Goal: Task Accomplishment & Management: Complete application form

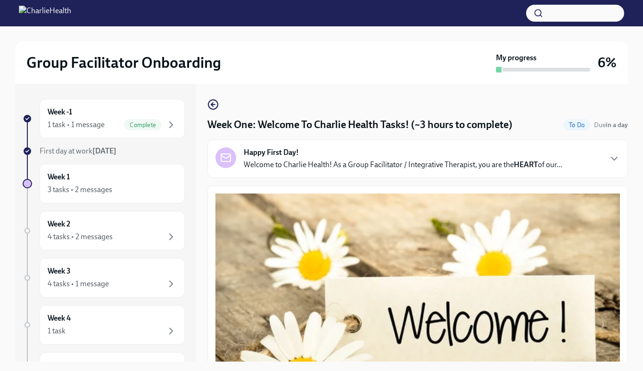
scroll to position [1132, 0]
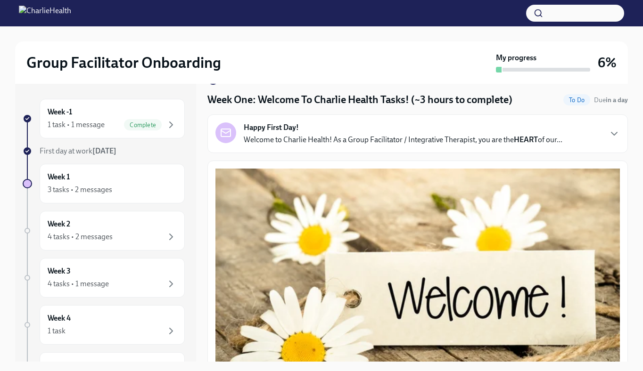
scroll to position [28, 0]
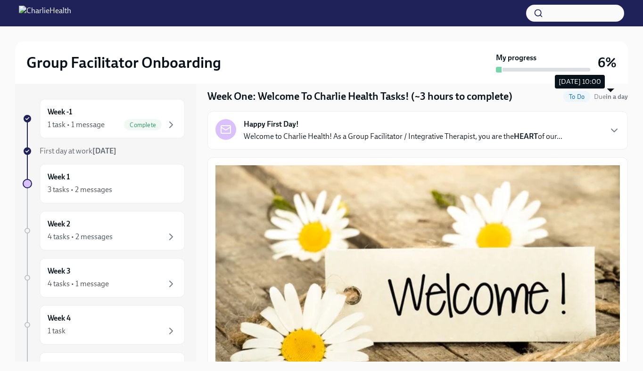
click at [611, 95] on strong "in a day" at bounding box center [617, 97] width 22 height 8
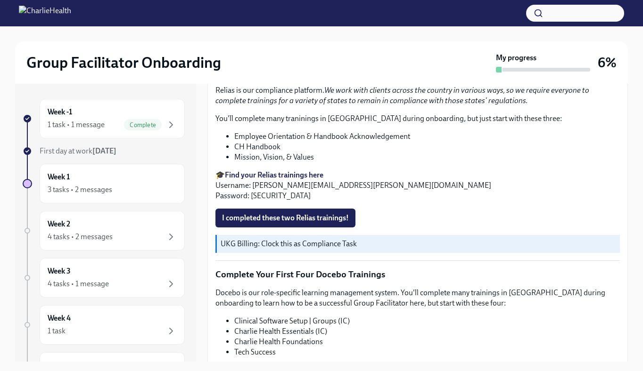
scroll to position [1180, 0]
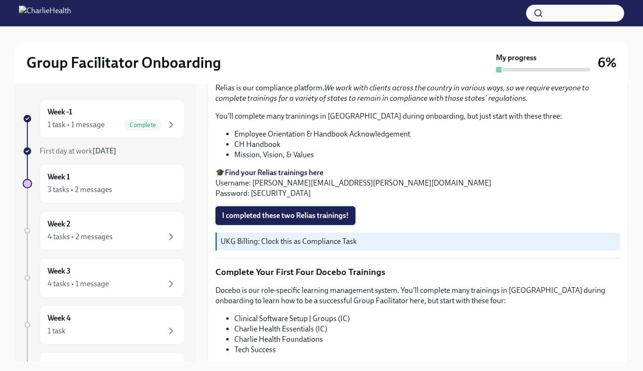
click at [320, 211] on span "I completed these two Relias trainings!" at bounding box center [285, 215] width 127 height 9
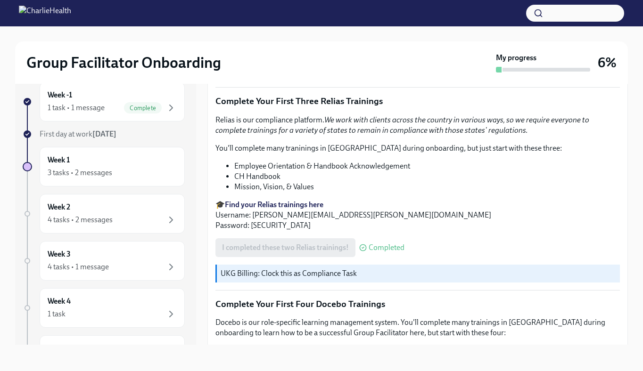
scroll to position [1124, 0]
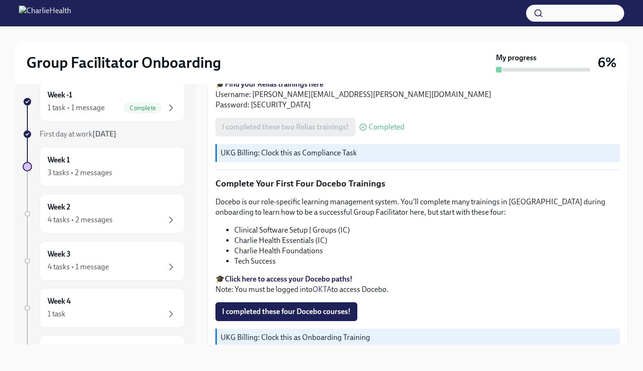
scroll to position [1290, 0]
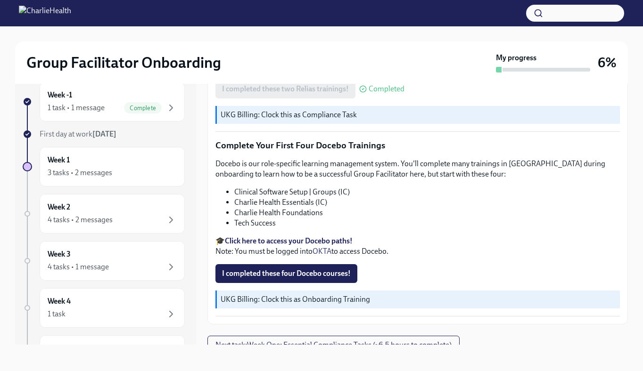
click at [320, 237] on strong "Click here to access your Docebo paths!" at bounding box center [289, 241] width 128 height 9
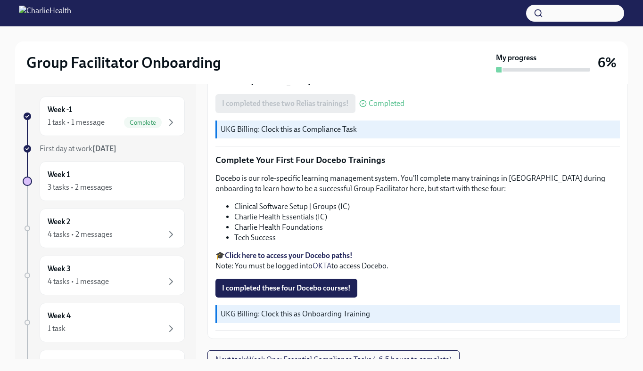
scroll to position [17, 0]
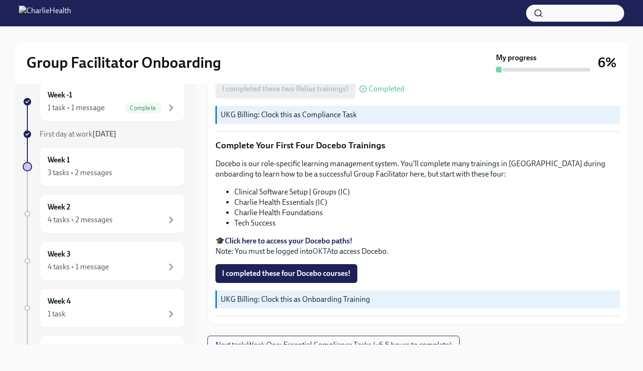
click at [314, 237] on strong "Click here to access your Docebo paths!" at bounding box center [289, 241] width 128 height 9
click at [276, 237] on strong "Click here to access your Docebo paths!" at bounding box center [289, 241] width 128 height 9
